Goal: Obtain resource: Download file/media

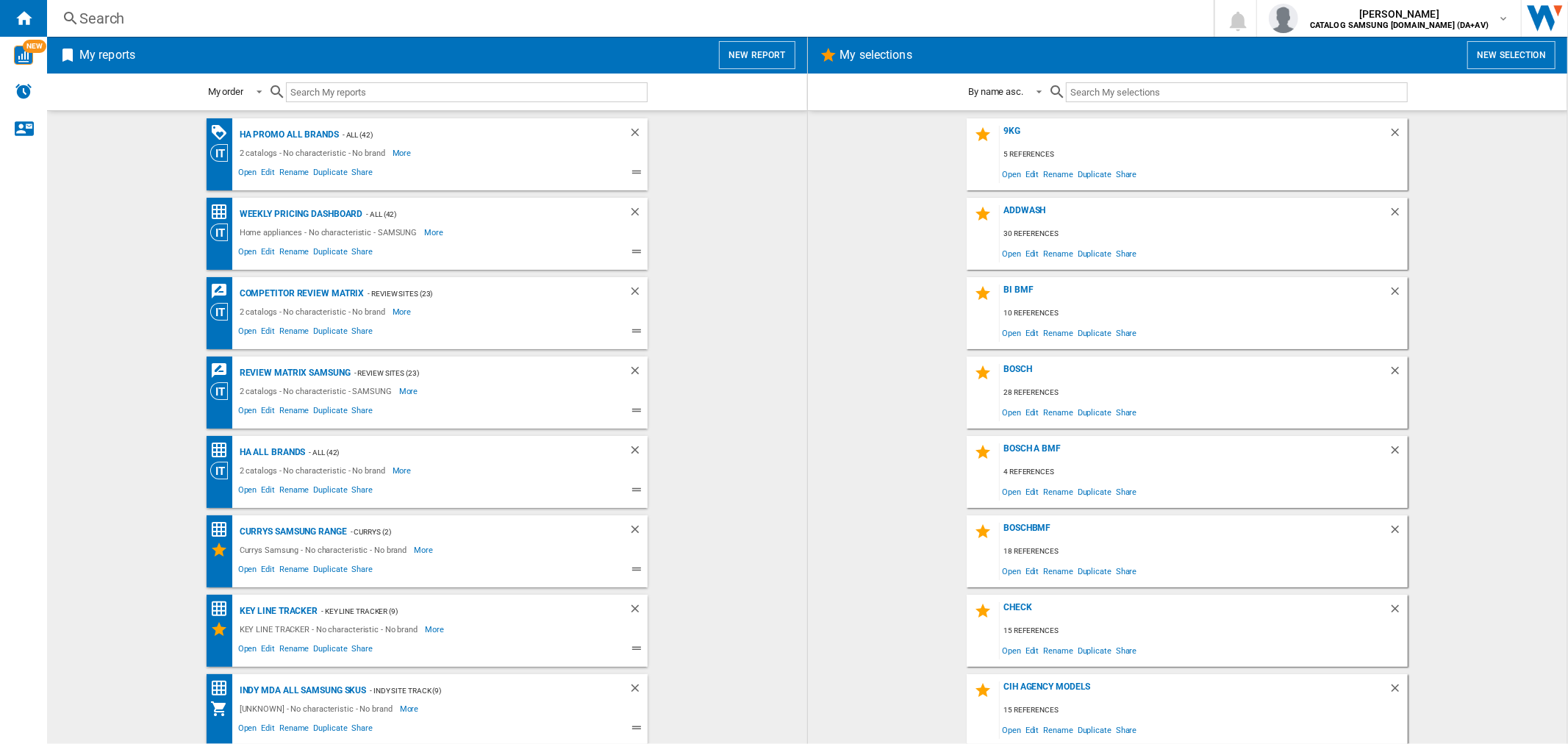
click at [747, 60] on button "New report" at bounding box center [756, 55] width 76 height 28
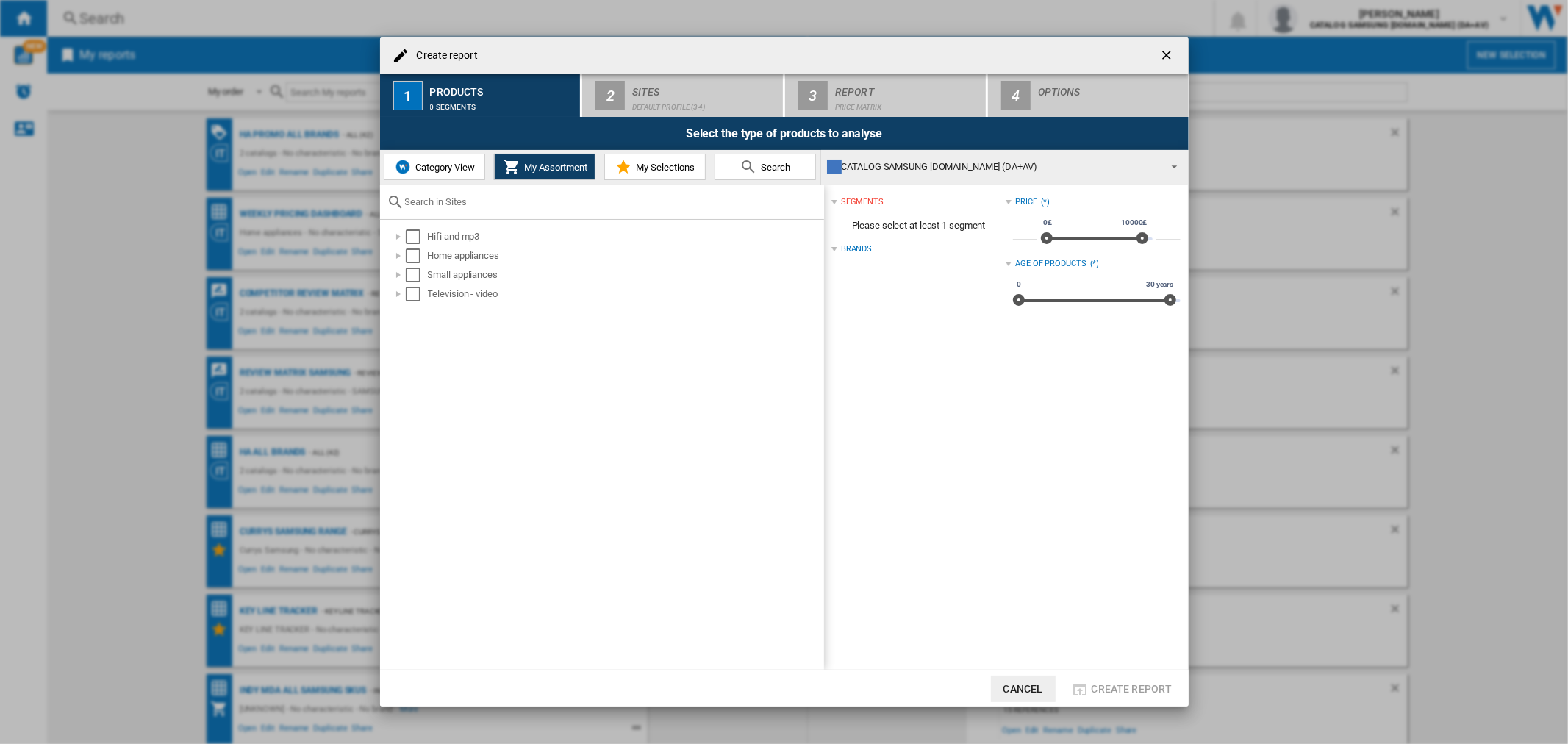
click at [435, 167] on span "Category View" at bounding box center [443, 167] width 63 height 11
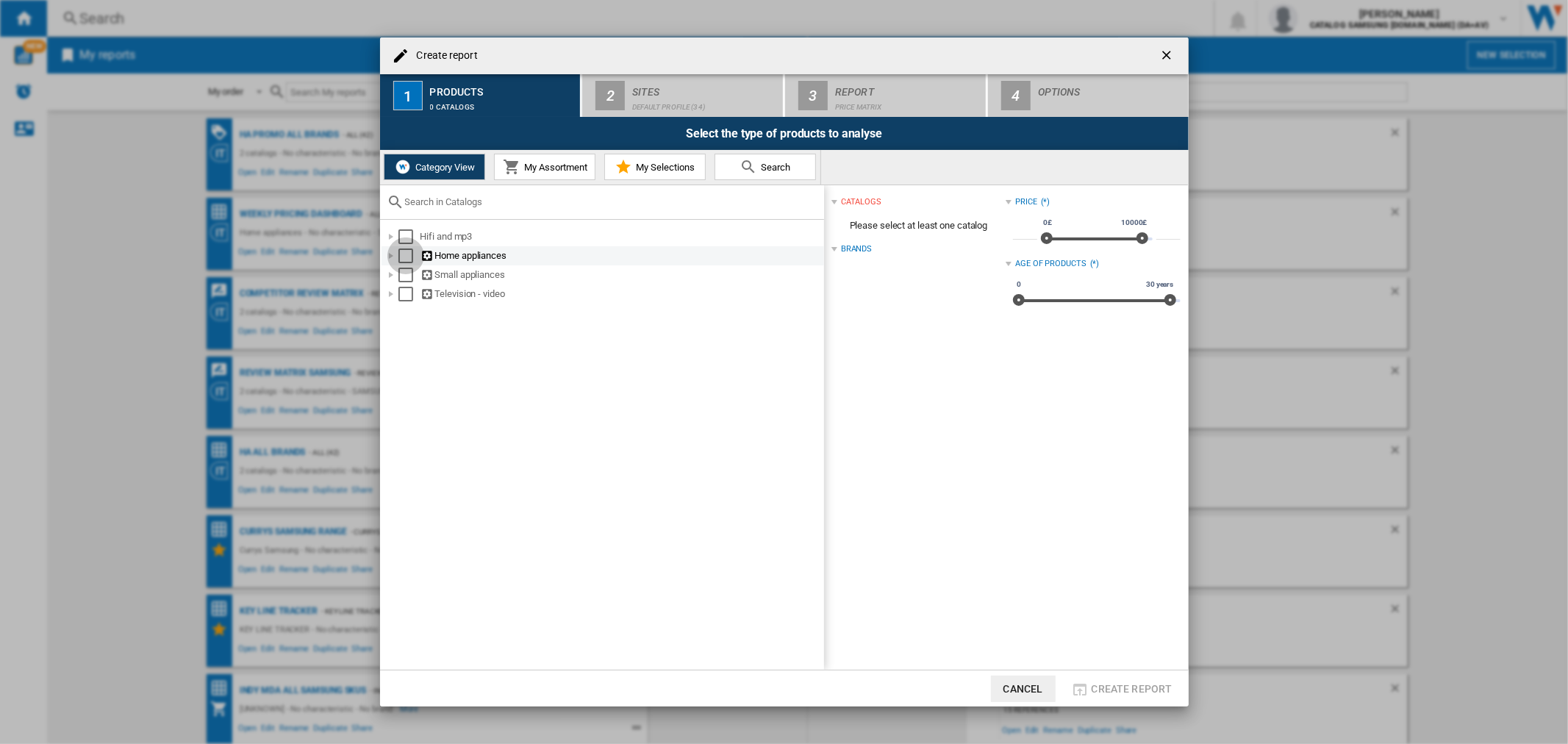
click at [402, 256] on div "Select" at bounding box center [405, 256] width 15 height 15
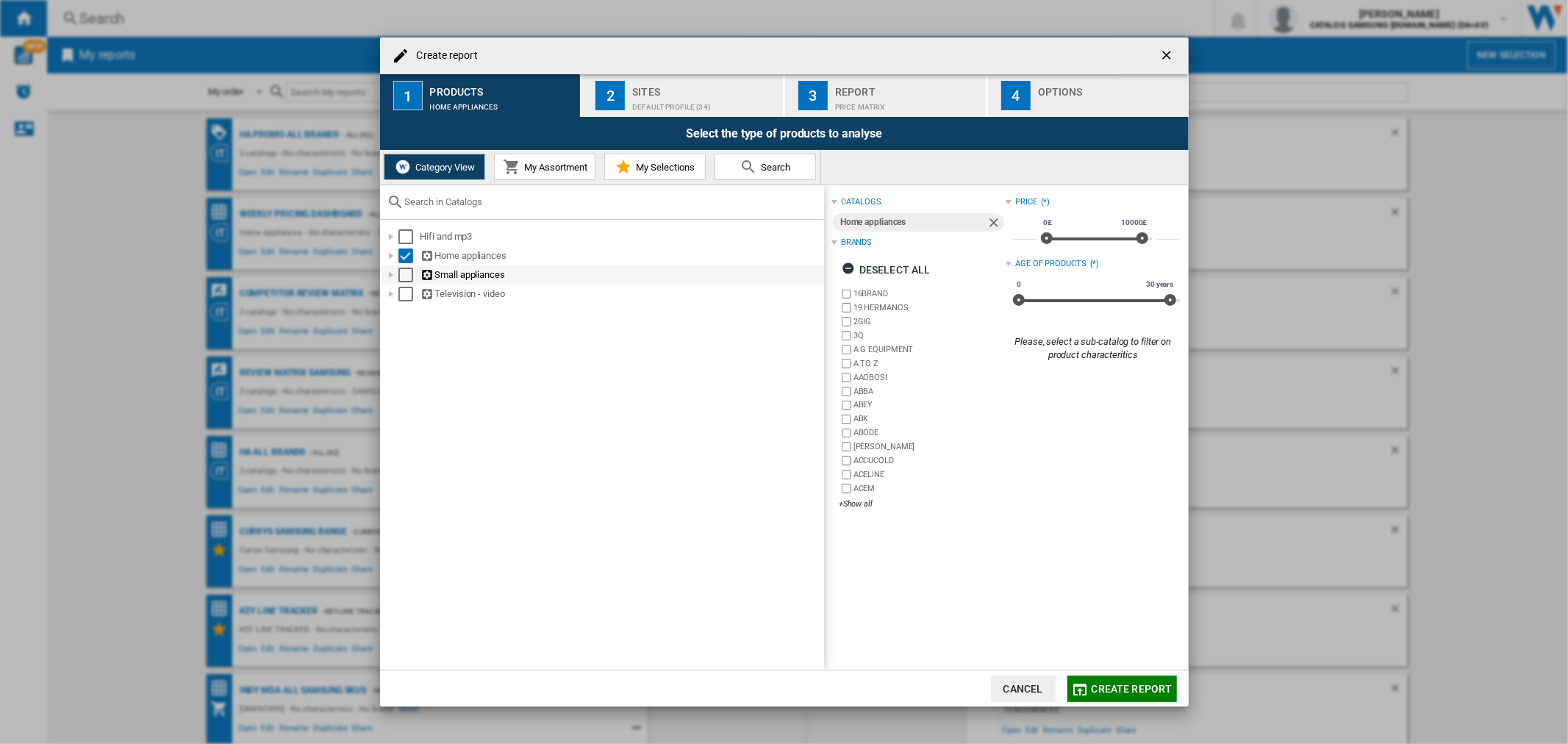
click at [386, 275] on div at bounding box center [390, 274] width 15 height 15
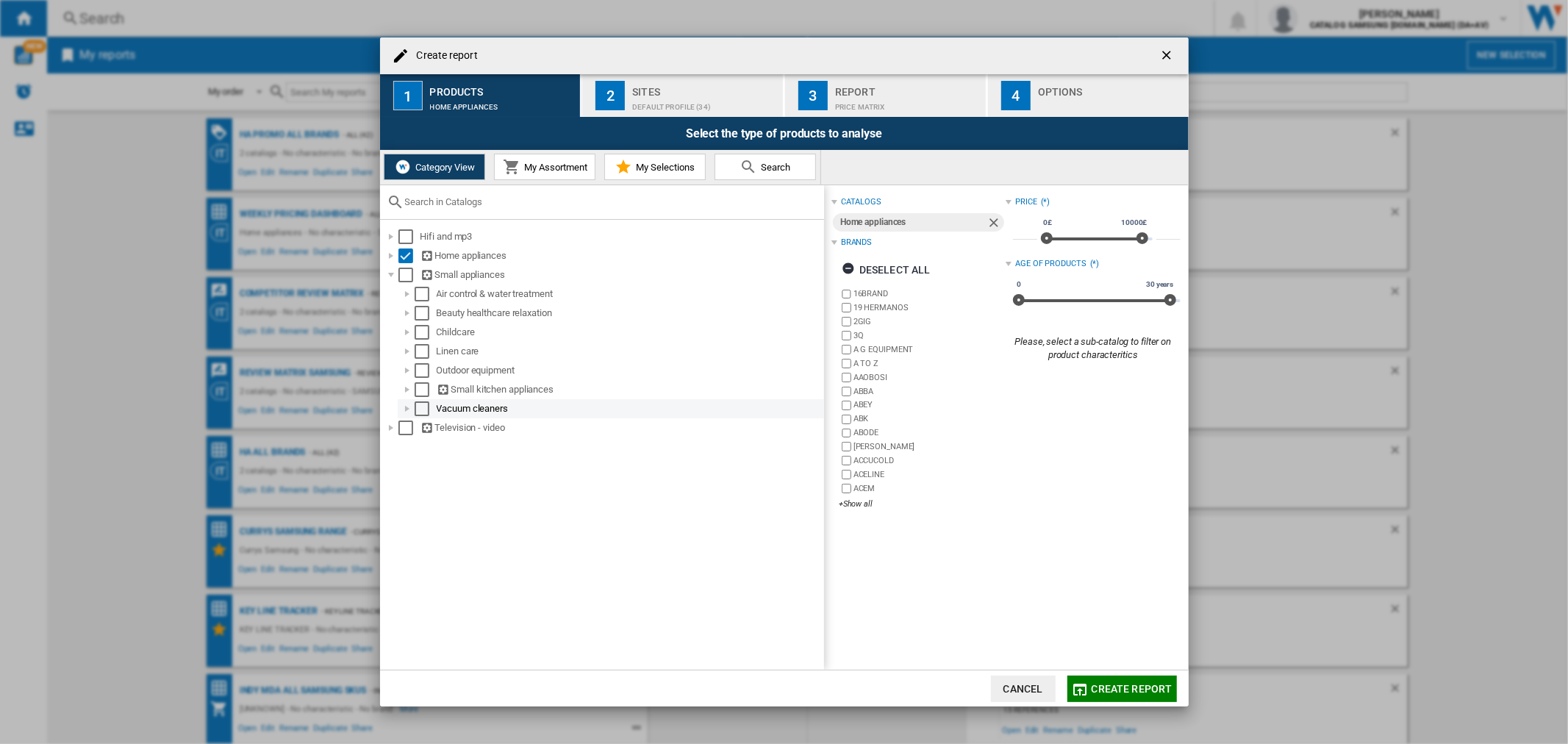
drag, startPoint x: 422, startPoint y: 407, endPoint x: 438, endPoint y: 416, distance: 18.4
click at [422, 406] on div "Select" at bounding box center [422, 408] width 15 height 15
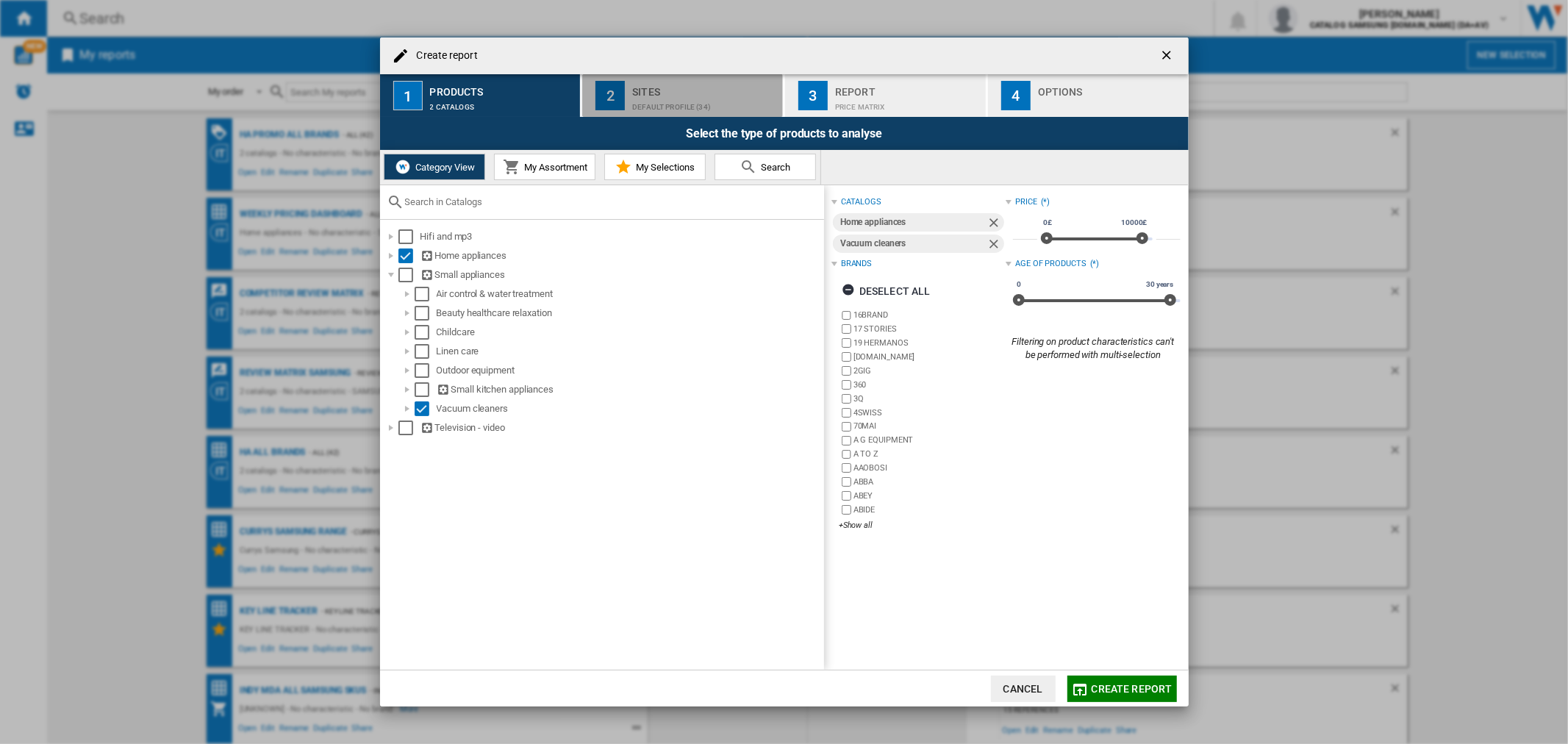
click at [651, 103] on div "Default profile (34)" at bounding box center [704, 103] width 145 height 16
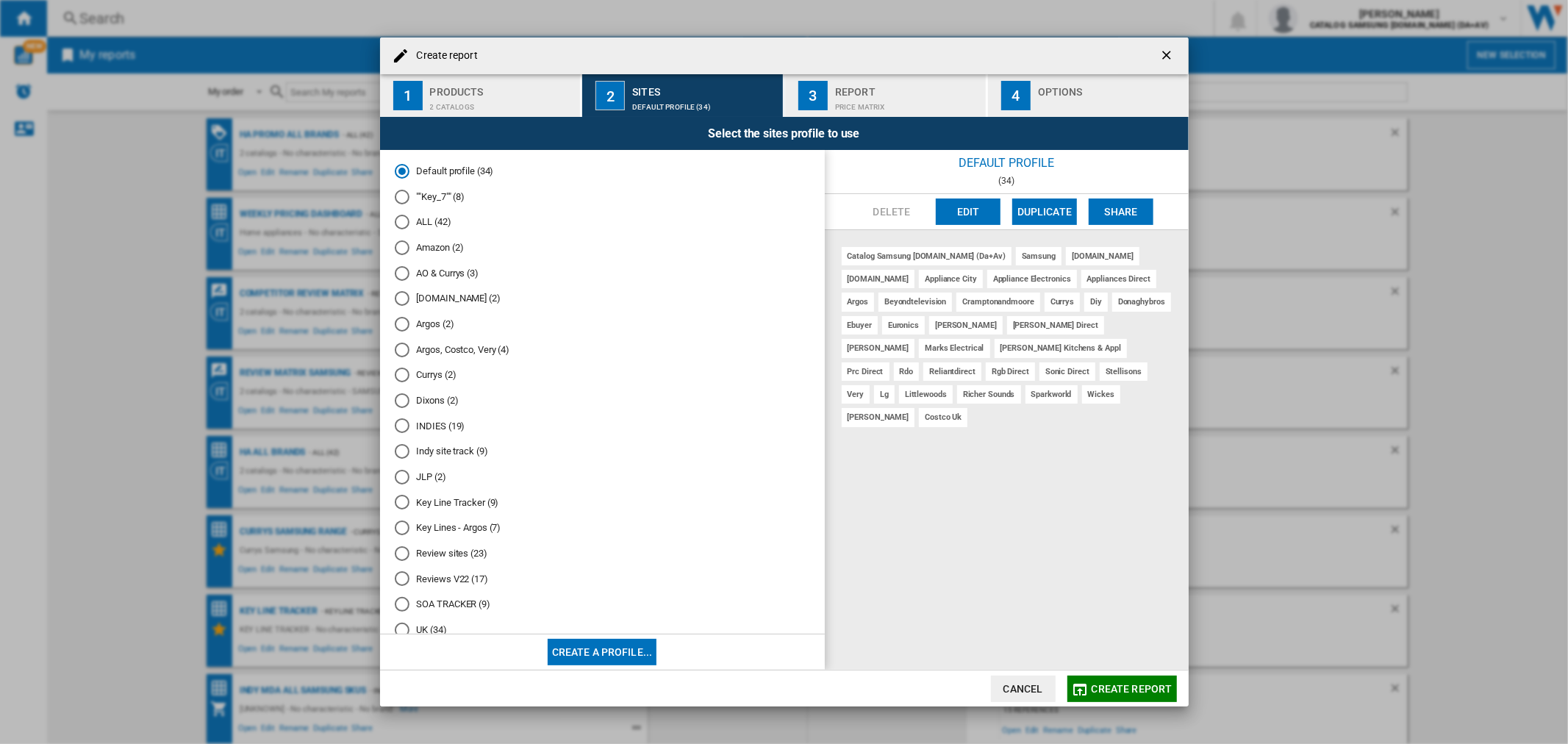
click at [422, 222] on md-radio-button "ALL (42)" at bounding box center [603, 222] width 416 height 14
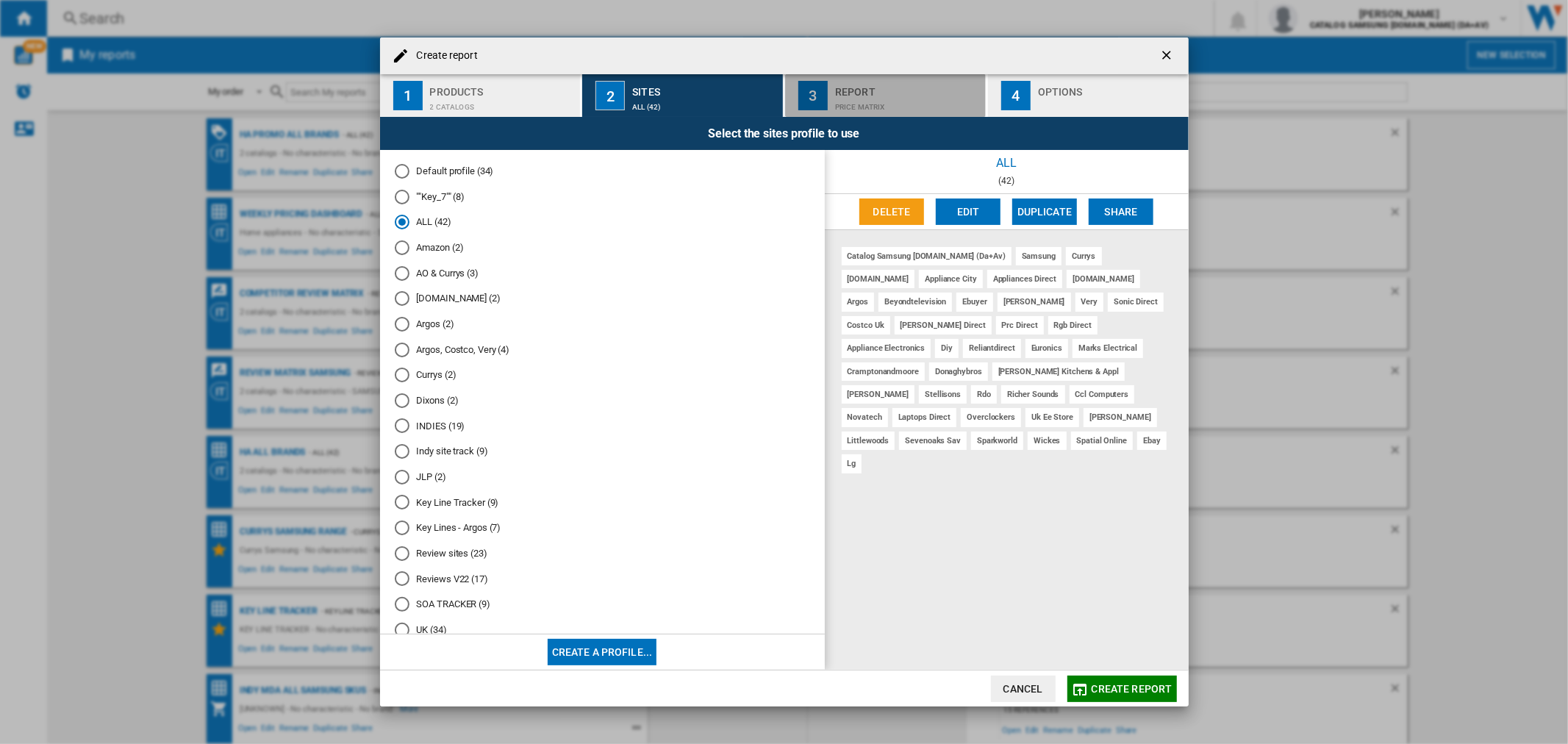
click at [906, 106] on div "Price Matrix" at bounding box center [907, 103] width 145 height 16
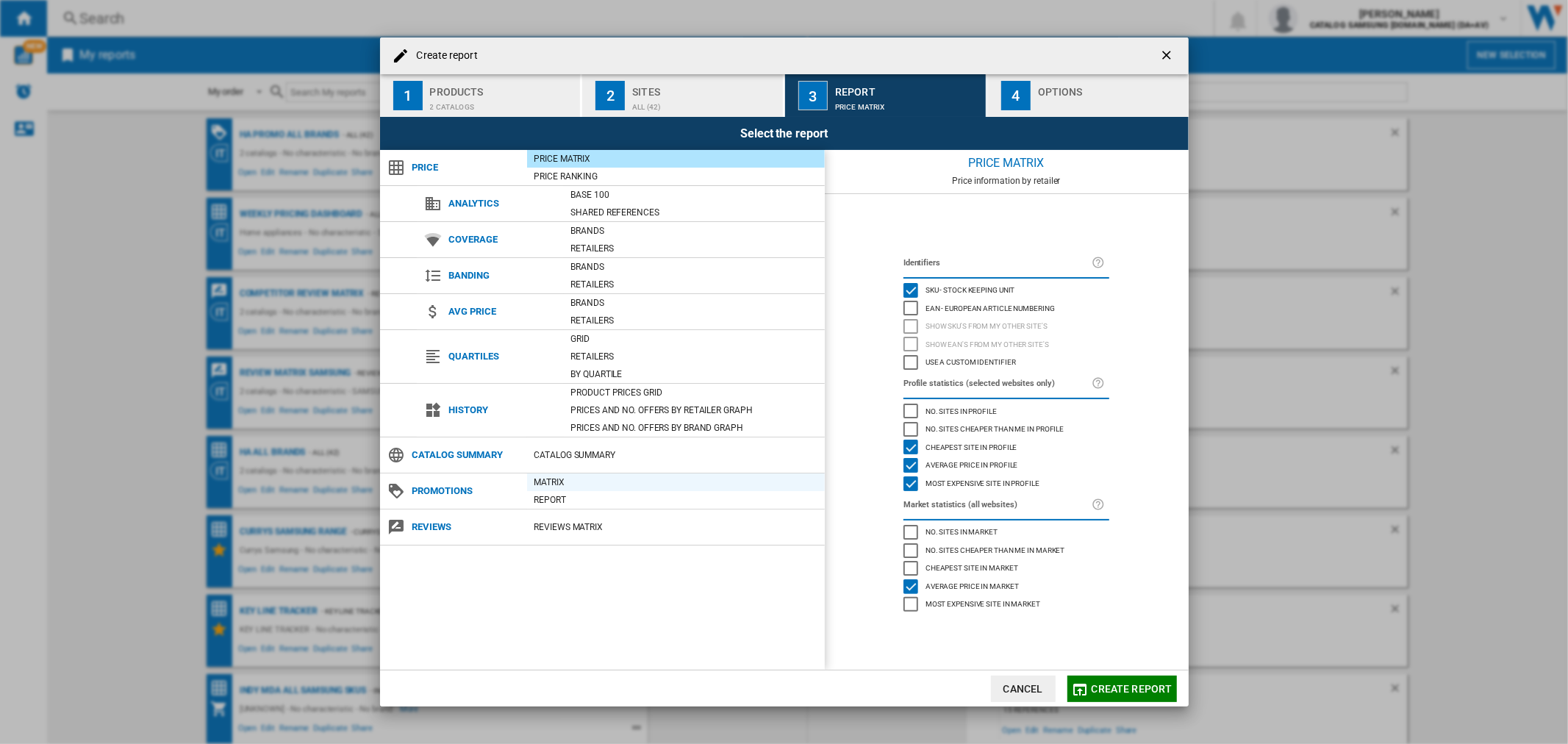
click at [567, 483] on div "Matrix" at bounding box center [675, 482] width 298 height 15
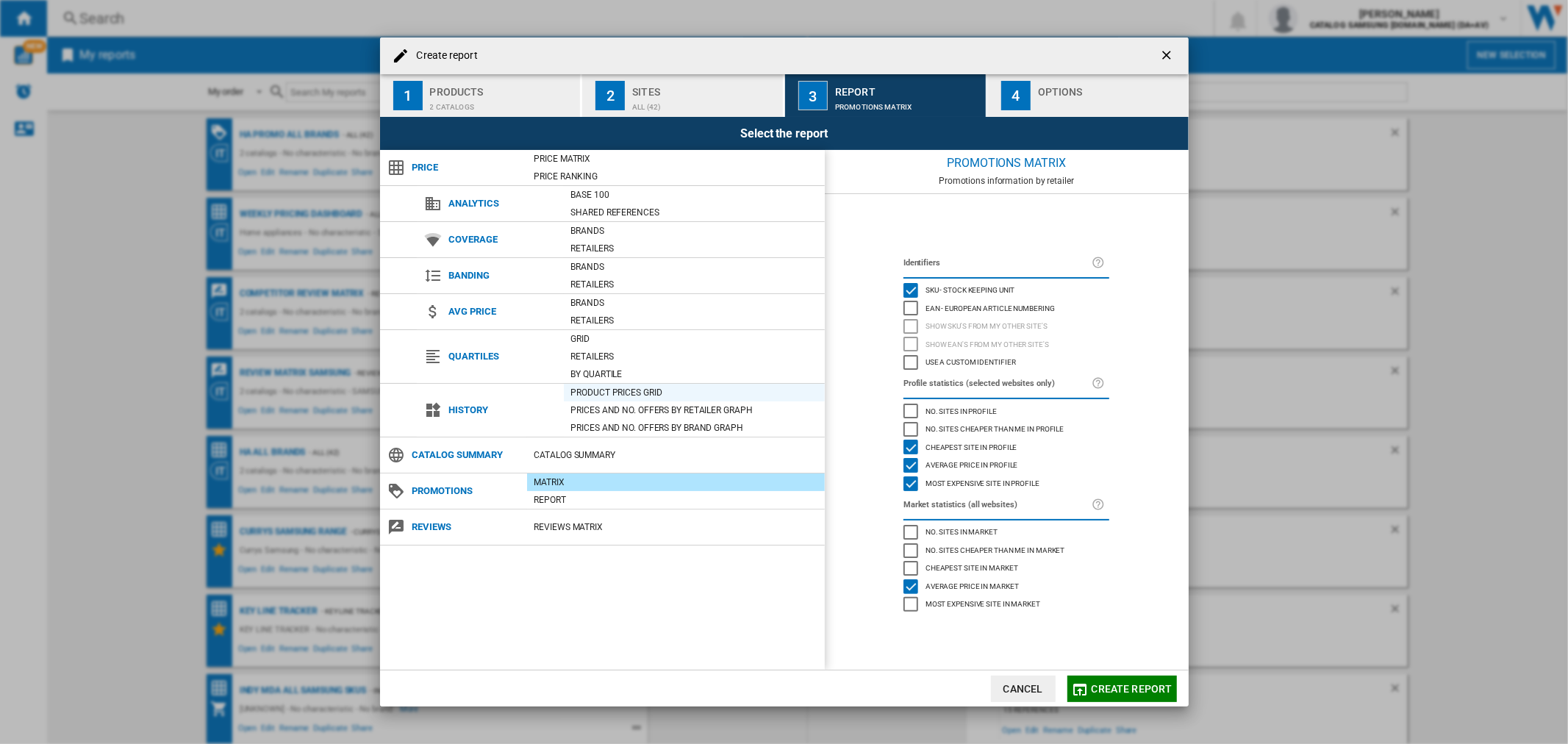
click at [614, 395] on div "Product prices grid" at bounding box center [695, 392] width 261 height 15
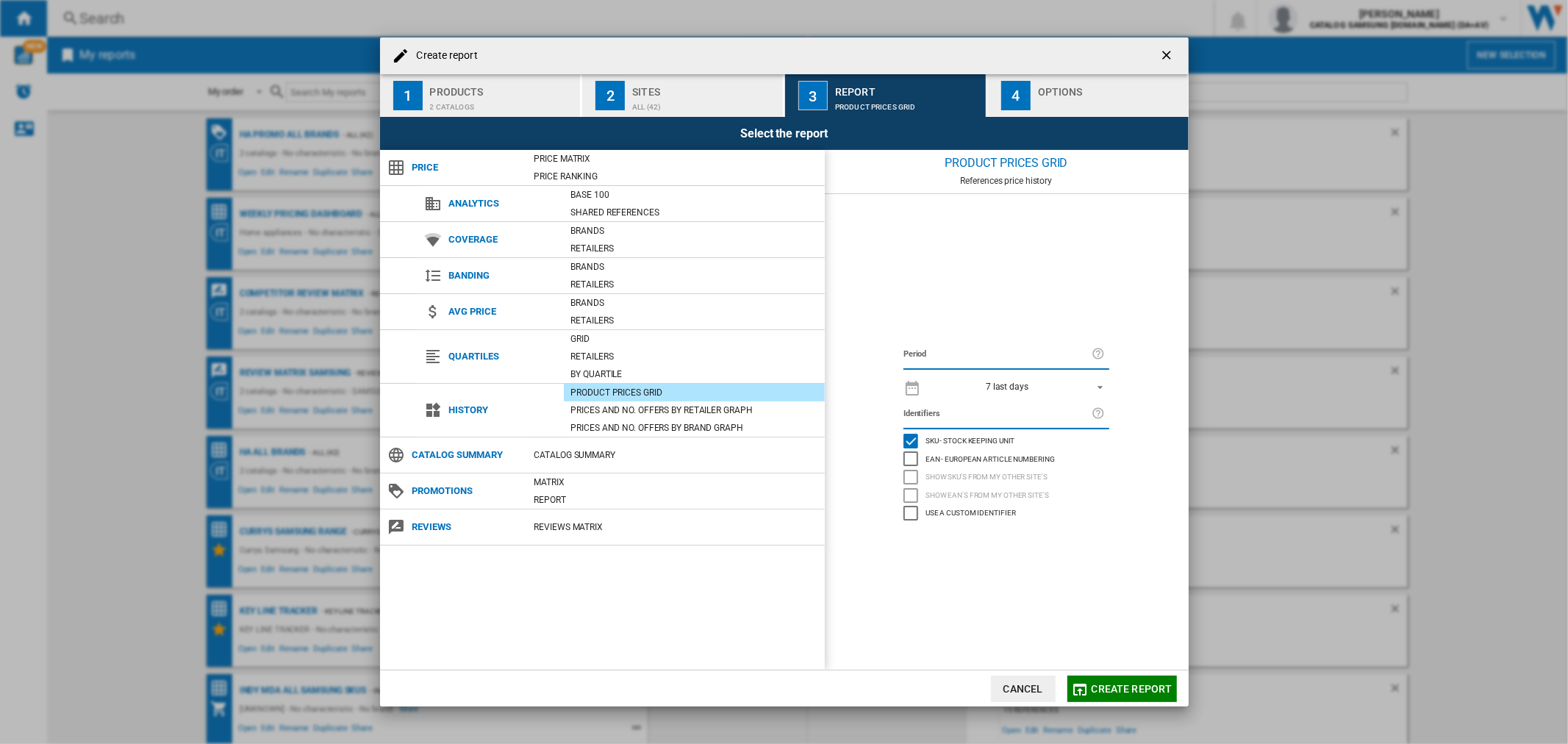
click at [1113, 673] on md-dialog-actions "Cancel Create report" at bounding box center [784, 687] width 809 height 36
click at [1119, 680] on button "Create report" at bounding box center [1122, 688] width 109 height 27
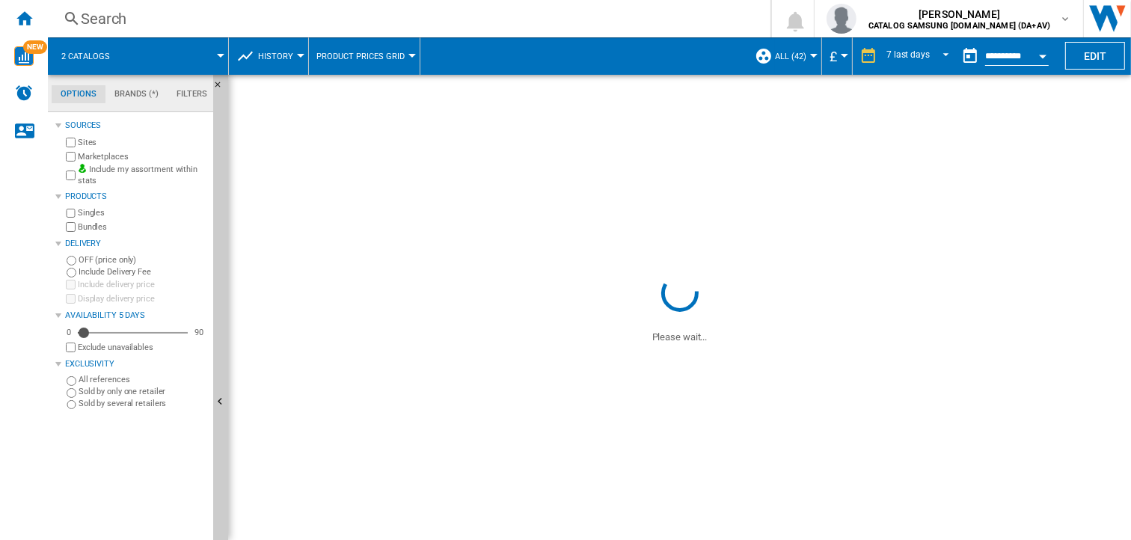
click at [1040, 52] on button "Open calendar" at bounding box center [1042, 53] width 27 height 27
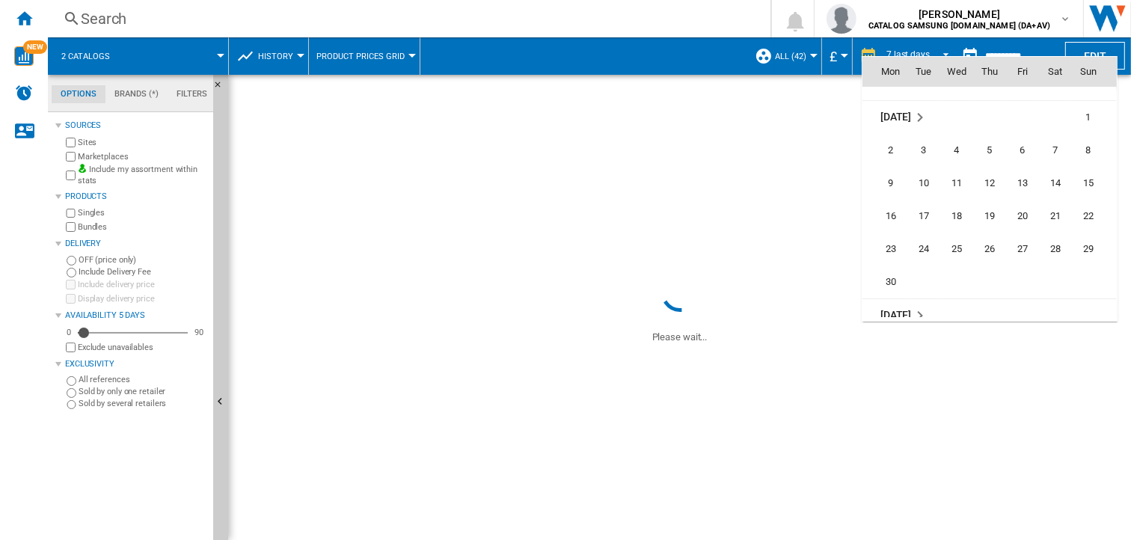
scroll to position [6553, 0]
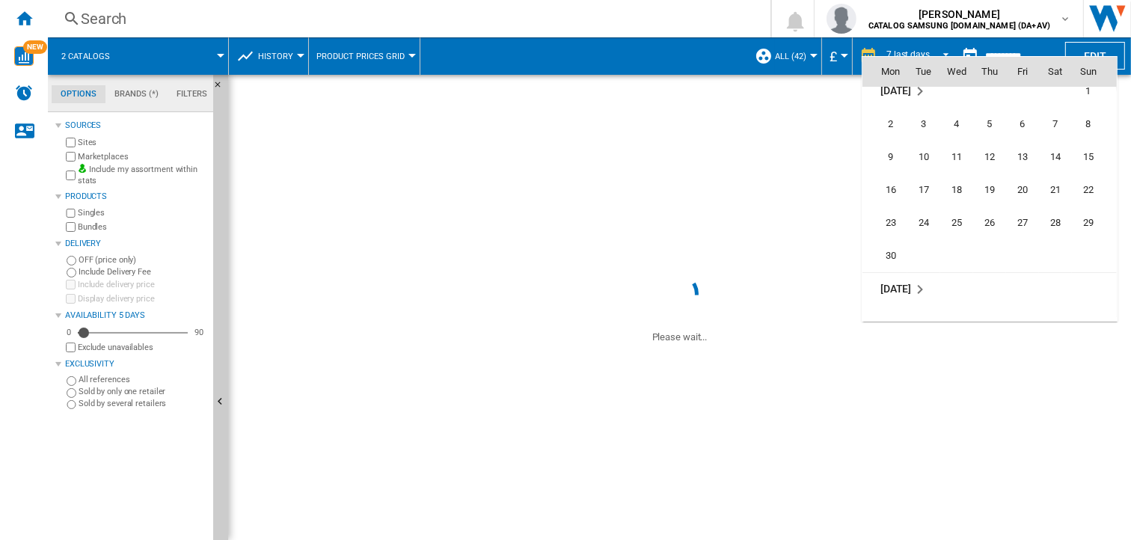
click at [890, 253] on span "30" at bounding box center [891, 256] width 30 height 30
type input "**********"
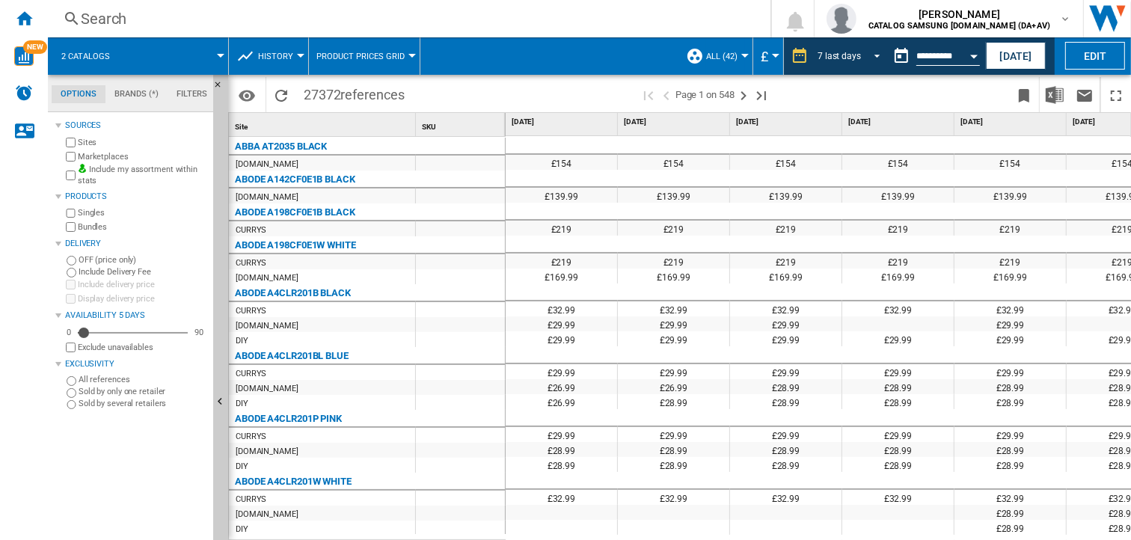
click at [858, 46] on md-select-value "7 last days" at bounding box center [851, 56] width 70 height 22
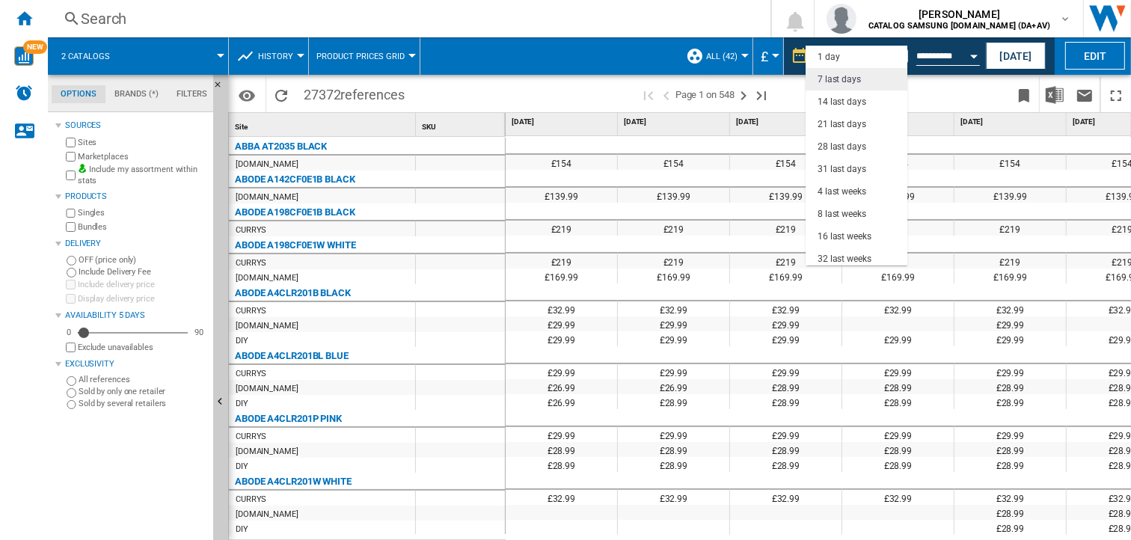
scroll to position [22, 0]
click at [849, 147] on div "31 last days" at bounding box center [841, 147] width 49 height 13
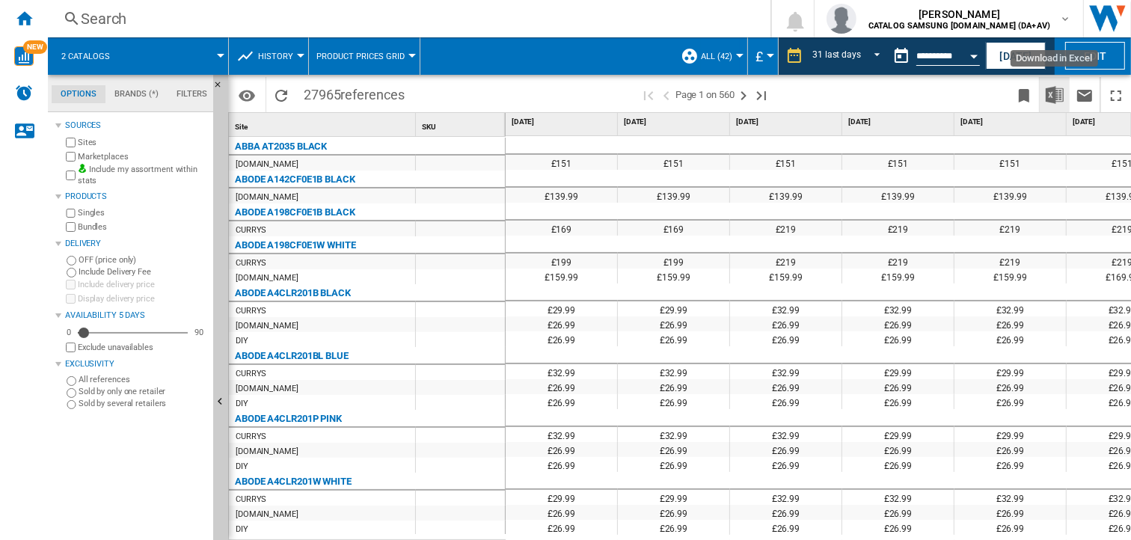
click at [1058, 91] on img "Download in Excel" at bounding box center [1055, 95] width 18 height 18
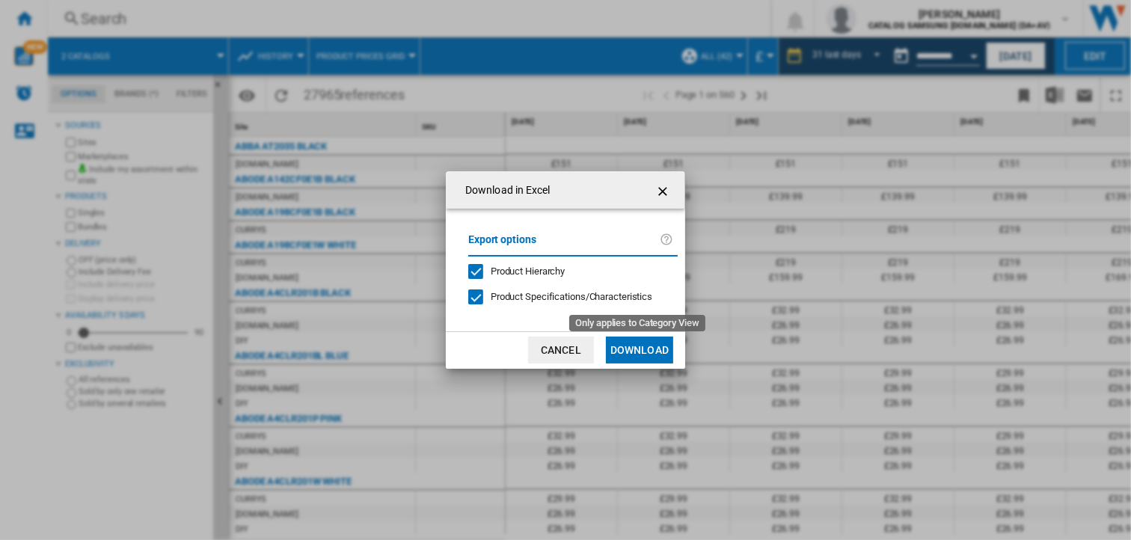
click at [579, 299] on span "Product Specifications/Characteristics" at bounding box center [572, 296] width 162 height 11
click at [627, 353] on button "Download" at bounding box center [639, 350] width 67 height 27
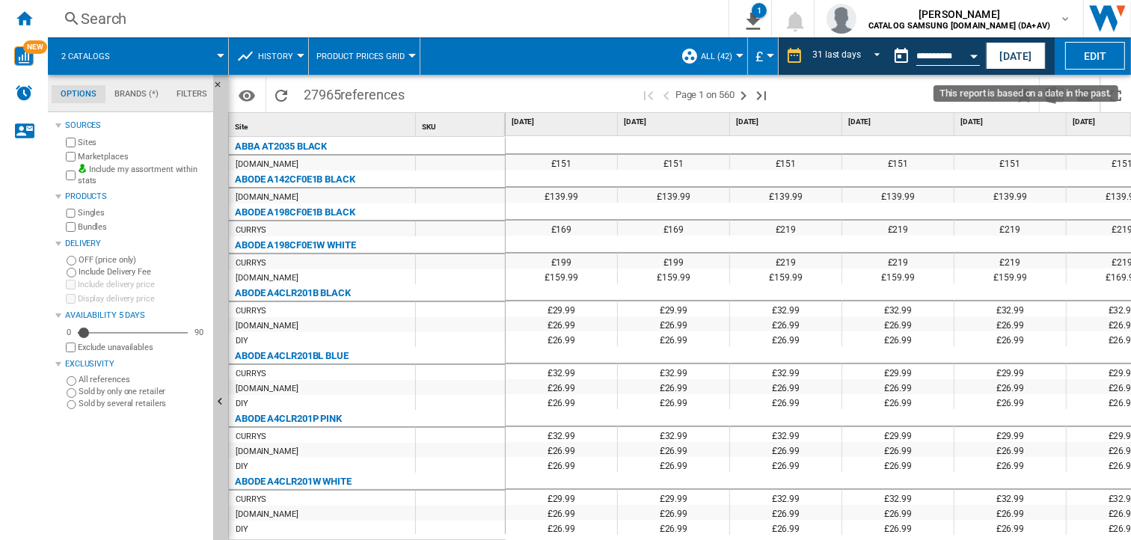
click at [975, 49] on button "Open calendar" at bounding box center [973, 53] width 27 height 27
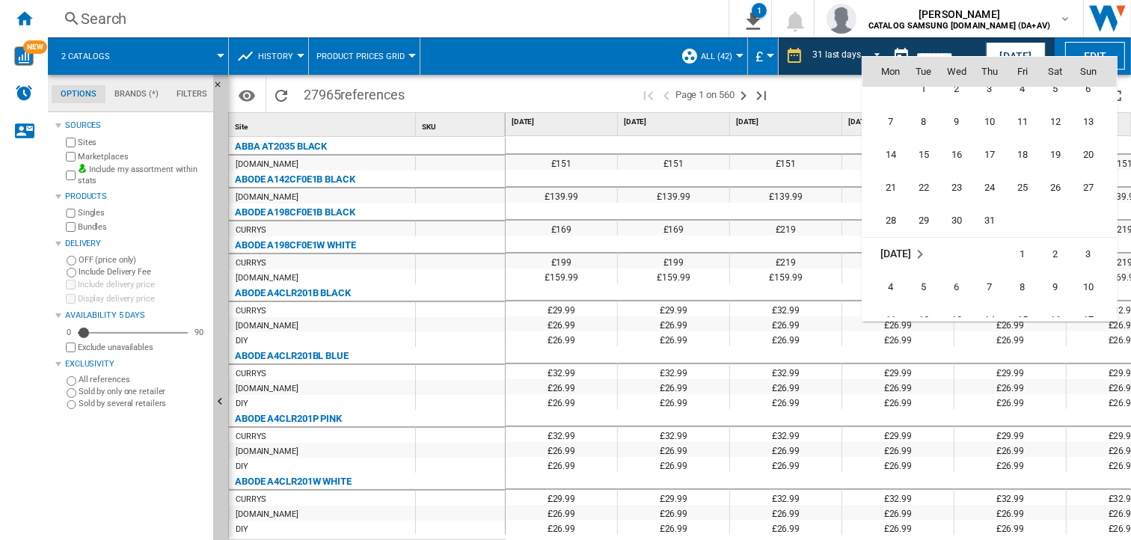
scroll to position [6789, 0]
click at [983, 212] on span "31" at bounding box center [990, 218] width 30 height 30
type input "**********"
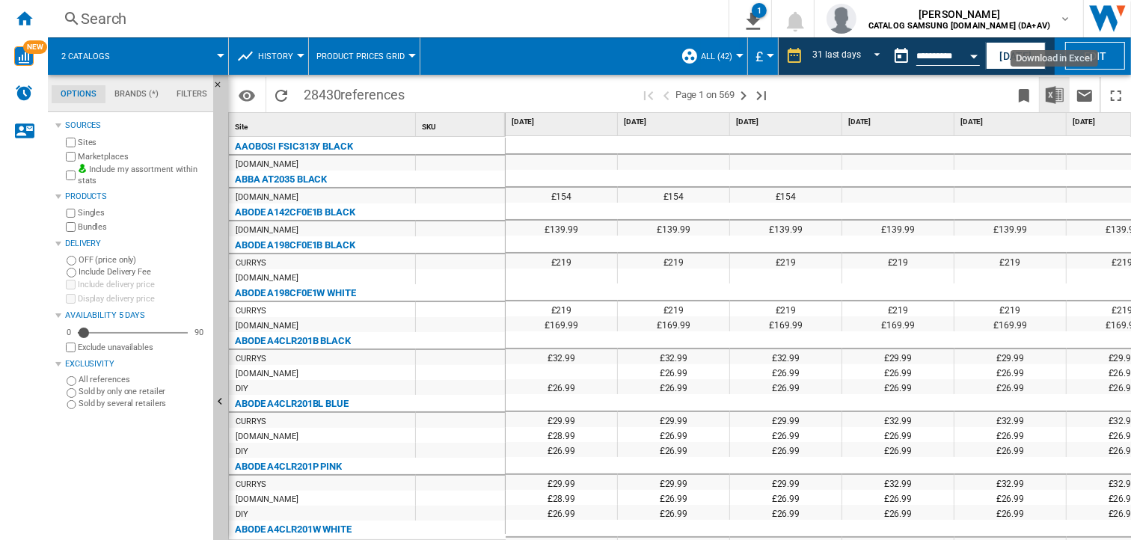
click at [1050, 93] on img "Download in Excel" at bounding box center [1055, 95] width 18 height 18
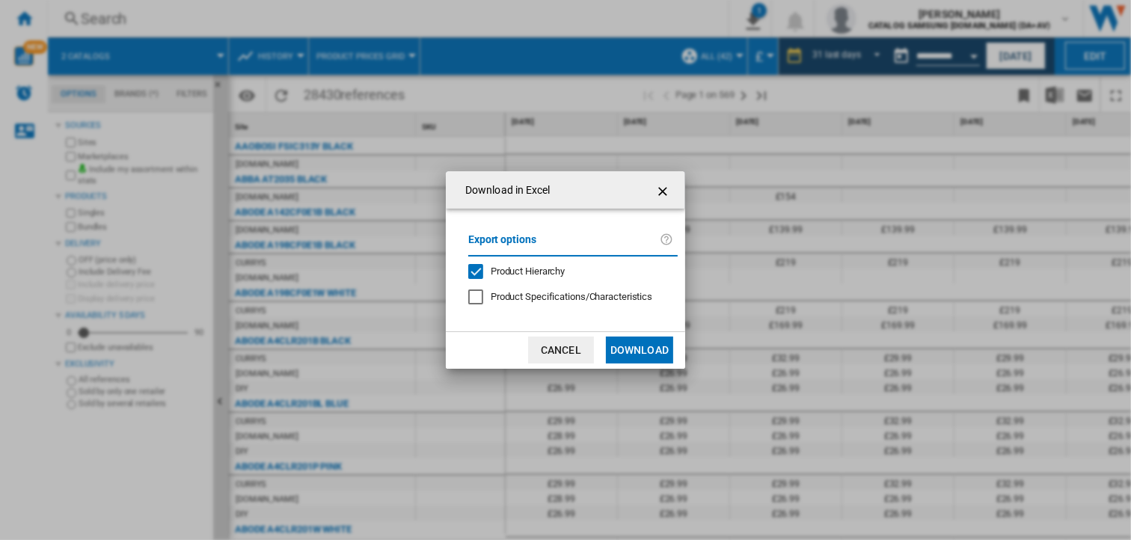
click at [616, 347] on button "Download" at bounding box center [639, 350] width 67 height 27
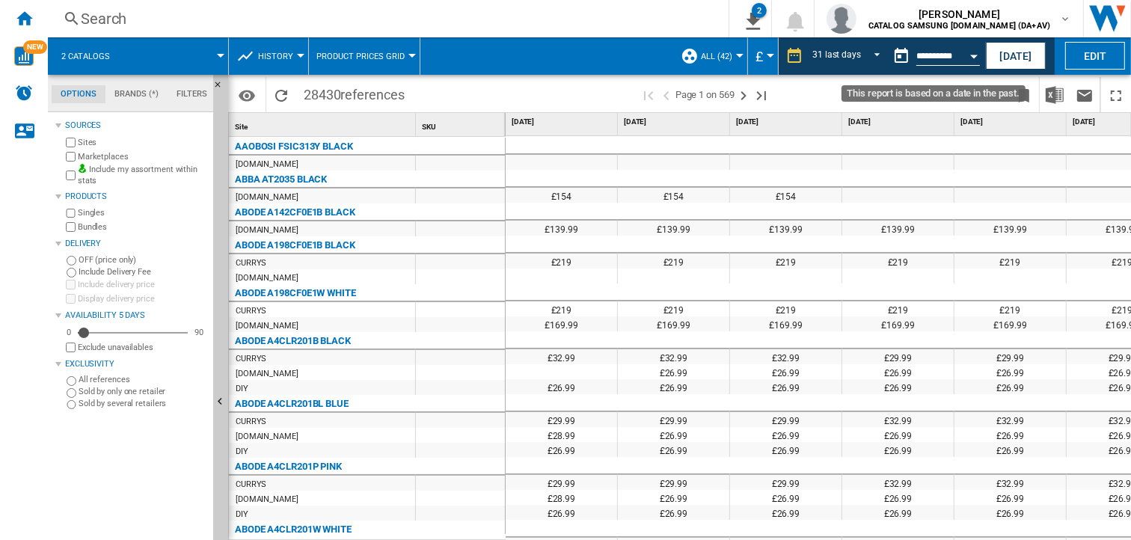
click at [975, 55] on div "Open calendar" at bounding box center [973, 57] width 7 height 4
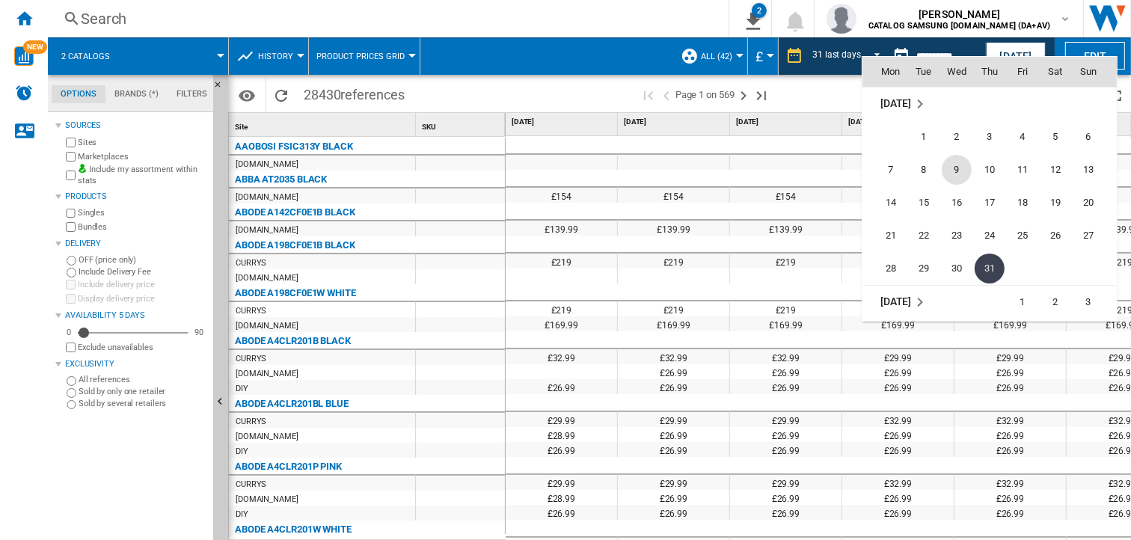
scroll to position [6988, 0]
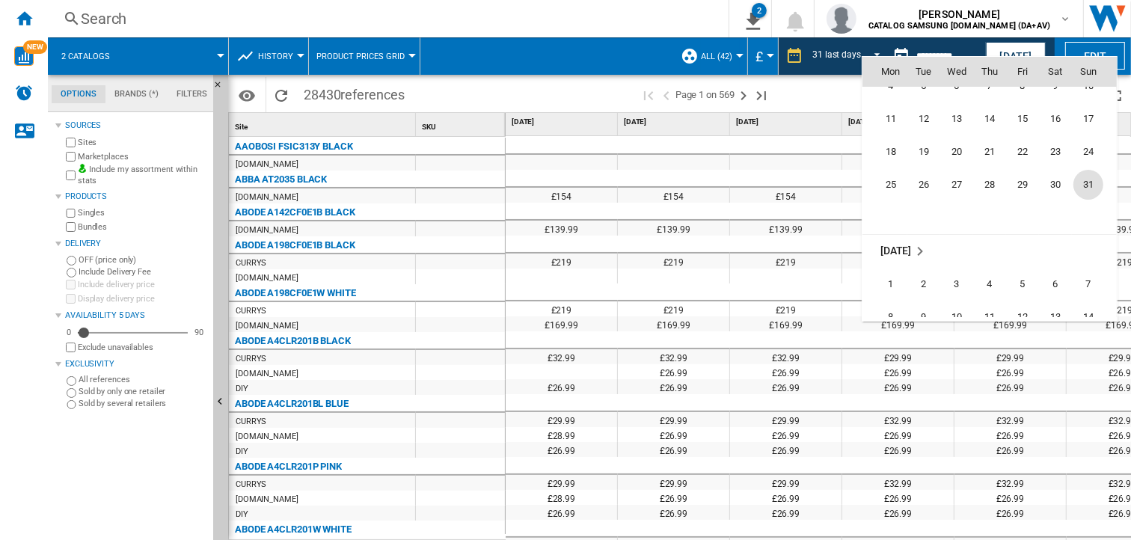
click at [1086, 183] on span "31" at bounding box center [1088, 185] width 30 height 30
type input "**********"
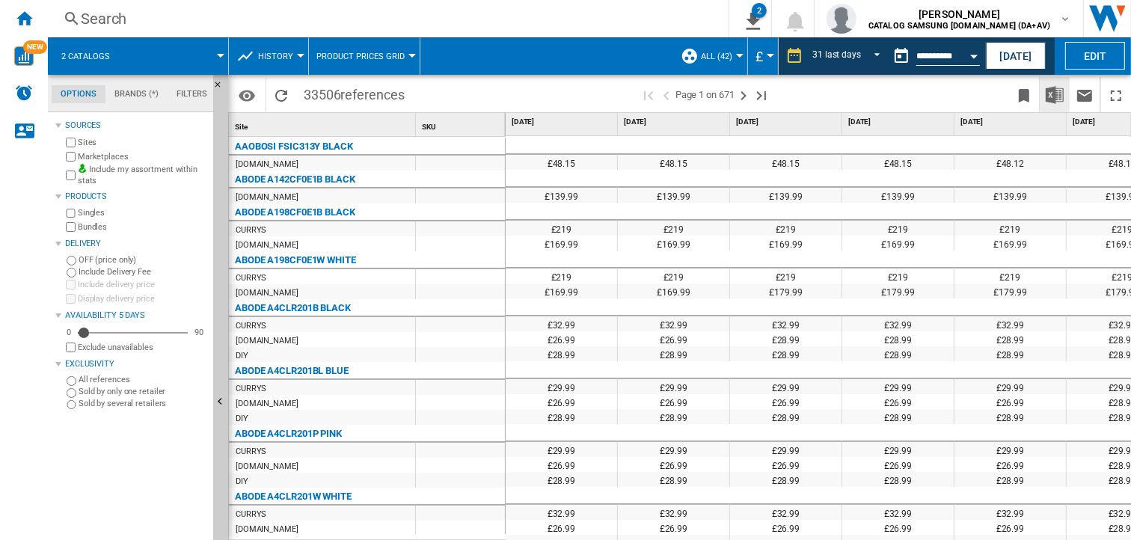
click at [1052, 98] on img "Download in Excel" at bounding box center [1055, 95] width 18 height 18
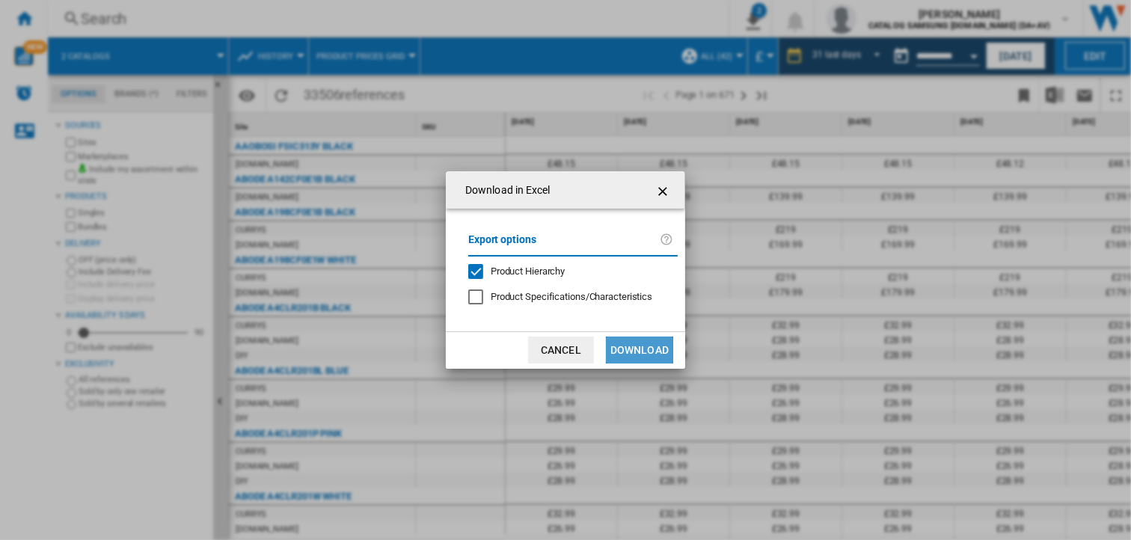
click at [651, 348] on button "Download" at bounding box center [639, 350] width 67 height 27
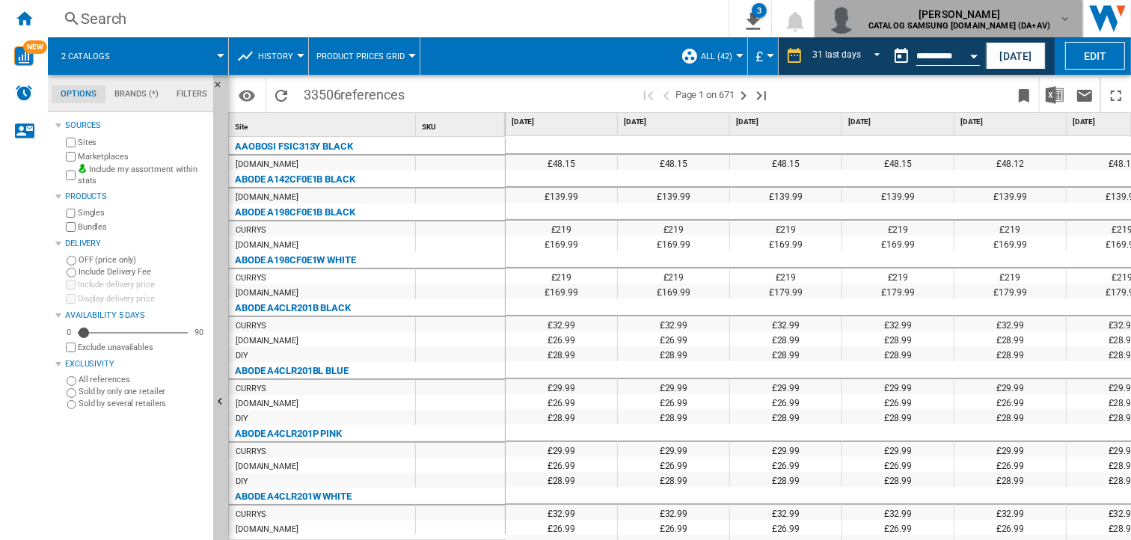
click at [1071, 21] on md-icon "button" at bounding box center [1065, 19] width 12 height 12
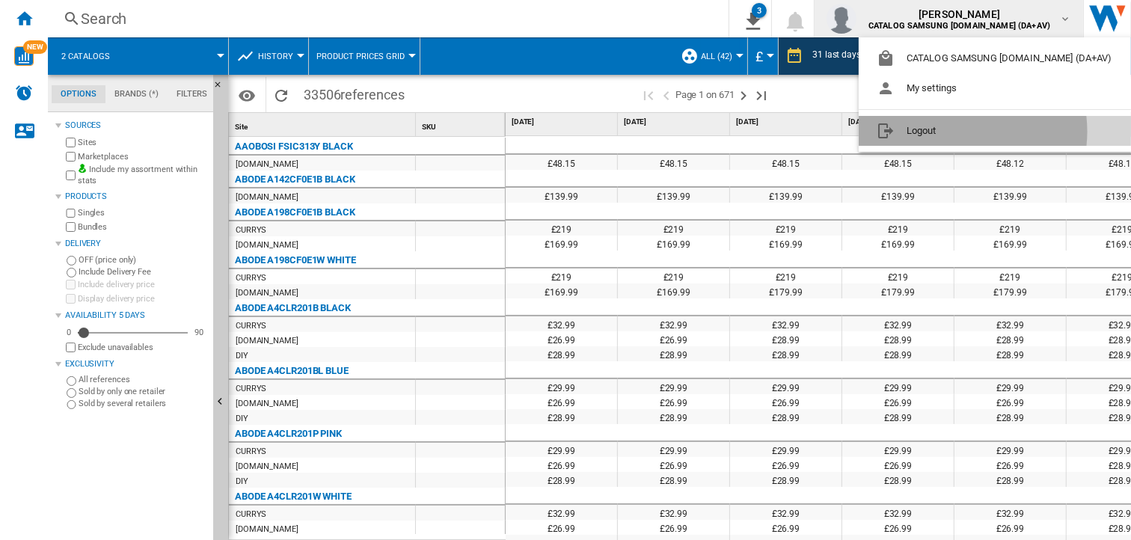
click at [954, 131] on button "Logout" at bounding box center [997, 131] width 277 height 30
